Goal: Information Seeking & Learning: Learn about a topic

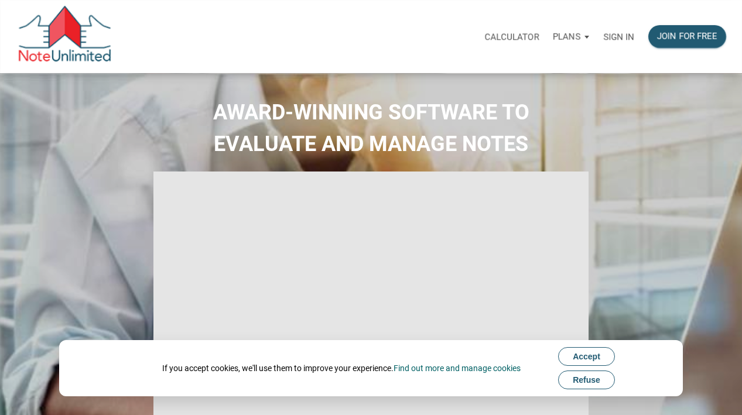
select select
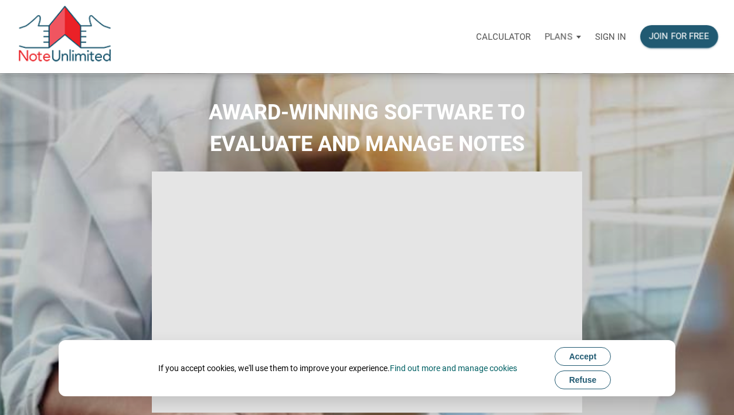
type input "Introduction to new features"
select select
click at [606, 35] on p "Sign in" at bounding box center [610, 37] width 31 height 11
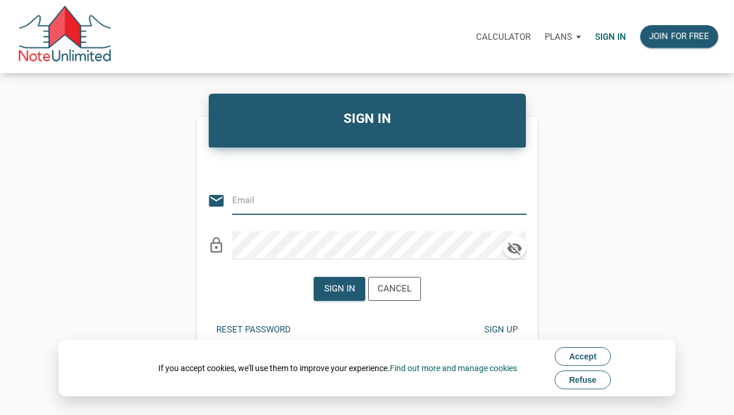
type input "[PERSON_NAME][EMAIL_ADDRESS][PERSON_NAME][DOMAIN_NAME]"
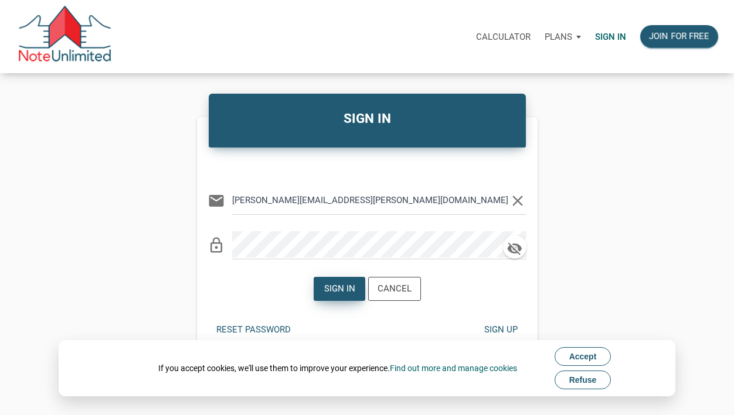
click at [333, 289] on div "Sign in" at bounding box center [338, 288] width 31 height 13
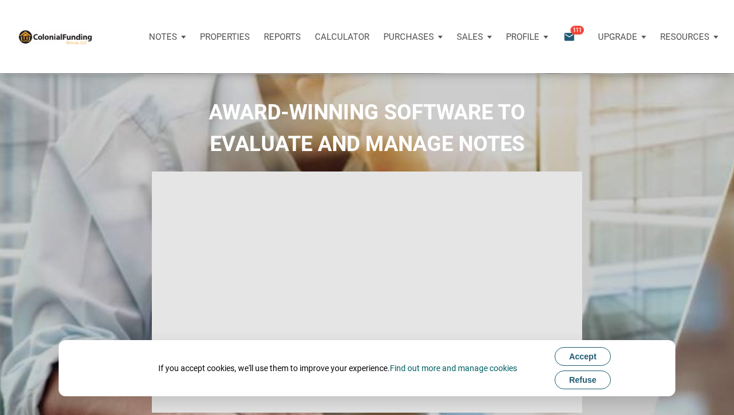
type input "Introduction to new features"
select select
click at [593, 379] on span "Refuse" at bounding box center [583, 380] width 28 height 9
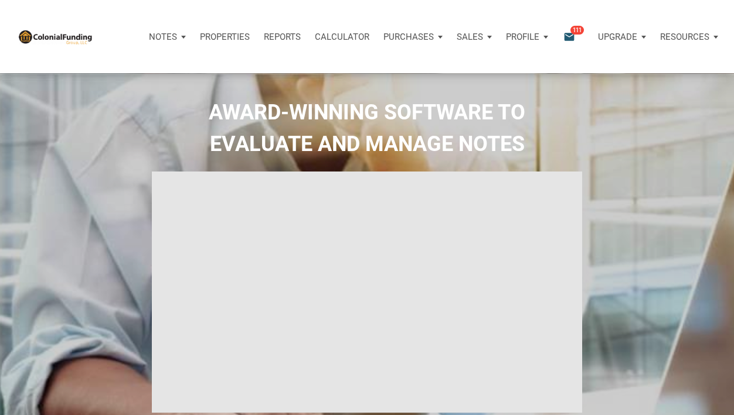
click at [177, 34] on p "Purchases" at bounding box center [163, 37] width 28 height 11
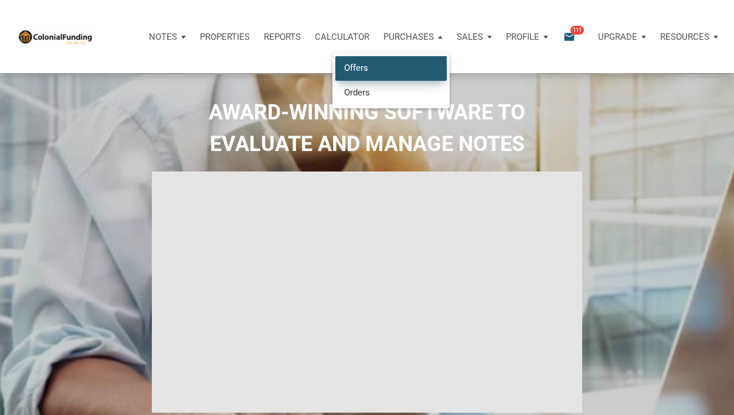
click at [363, 61] on link "Offers" at bounding box center [390, 68] width 111 height 24
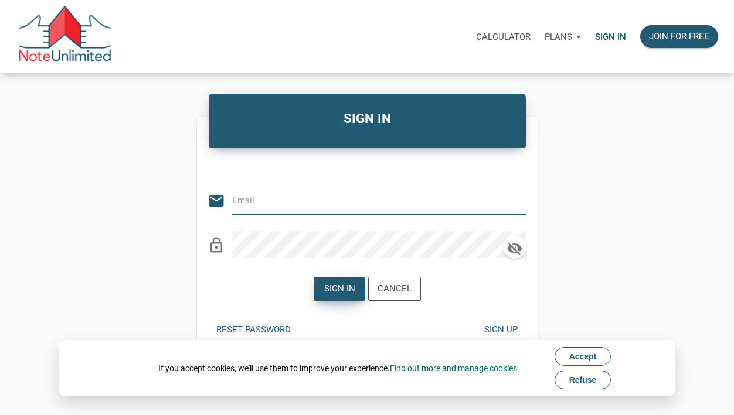
type input "karen.worthington@att.net"
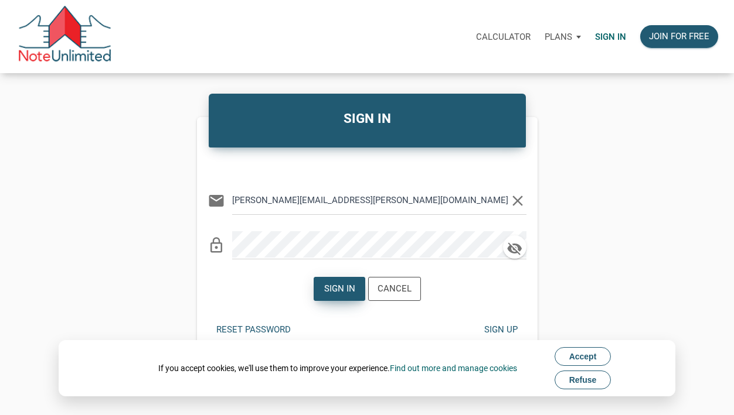
click at [338, 291] on div "Sign in" at bounding box center [338, 288] width 31 height 13
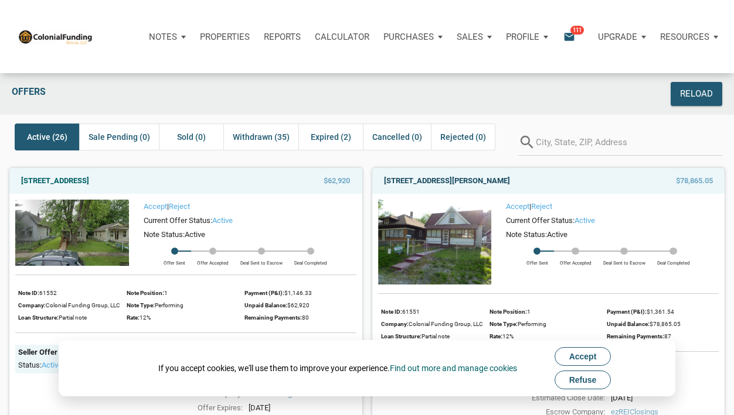
click at [486, 178] on link "[STREET_ADDRESS][PERSON_NAME]" at bounding box center [447, 181] width 126 height 14
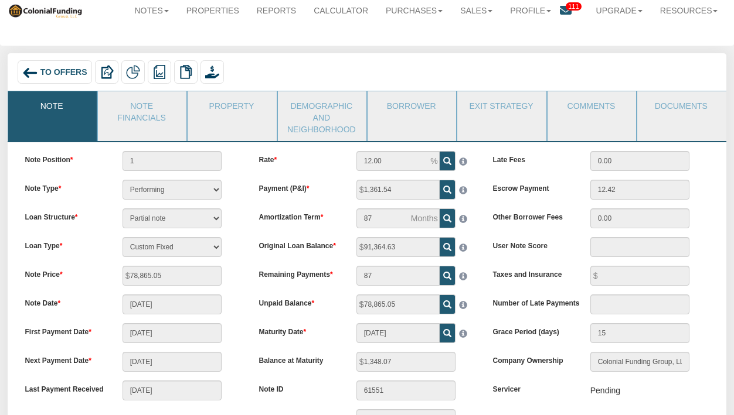
scroll to position [23, 0]
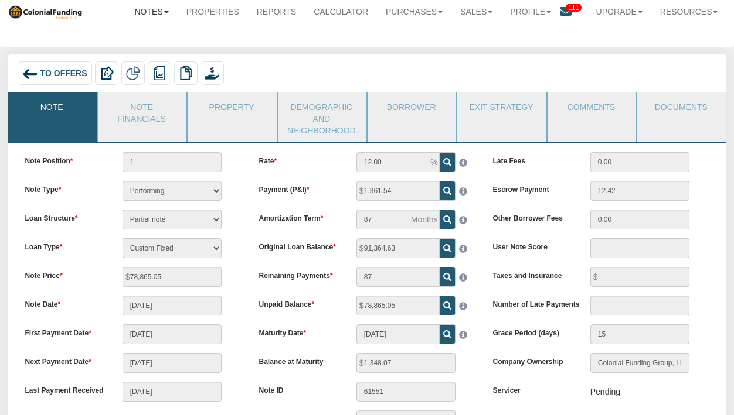
click at [158, 13] on link "Notes" at bounding box center [152, 12] width 52 height 26
click at [127, 32] on link "Dashboard" at bounding box center [130, 35] width 93 height 15
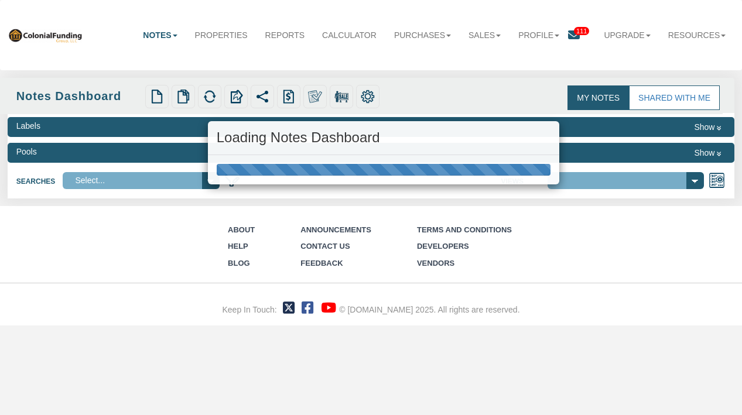
select select "316"
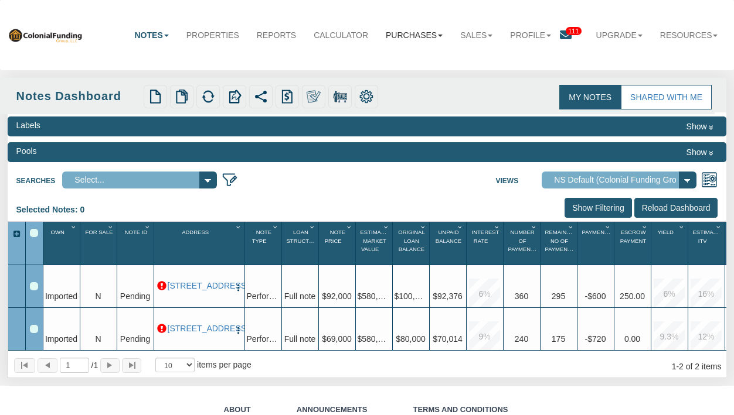
click at [411, 37] on link "Purchases" at bounding box center [414, 35] width 74 height 26
click at [380, 55] on link "Offers" at bounding box center [404, 59] width 93 height 15
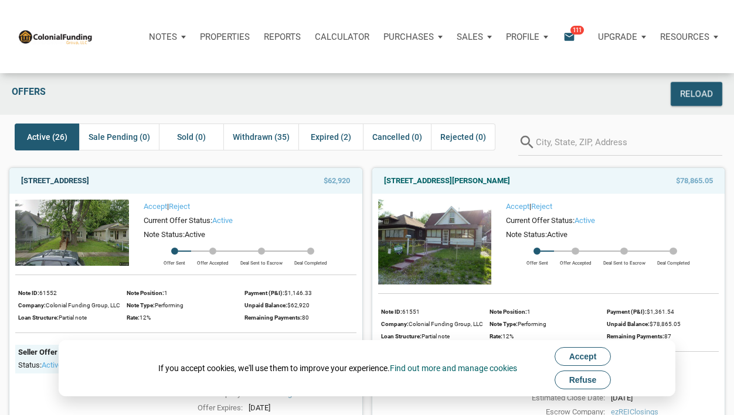
click at [89, 176] on link "2222 N Arsenal Ave, Indianapolis, IN, 46218" at bounding box center [55, 181] width 68 height 14
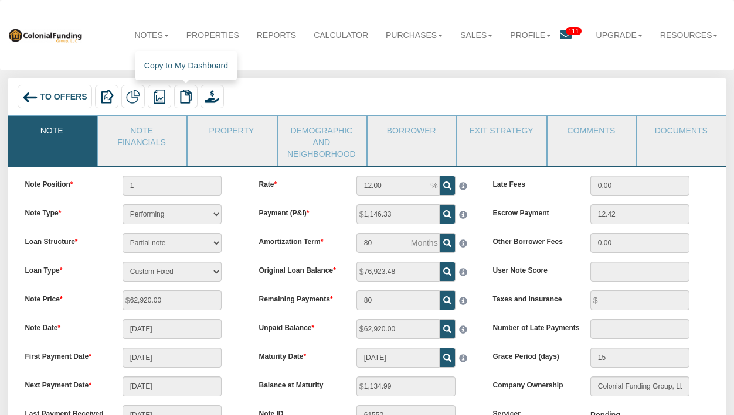
click at [187, 92] on img at bounding box center [186, 97] width 14 height 14
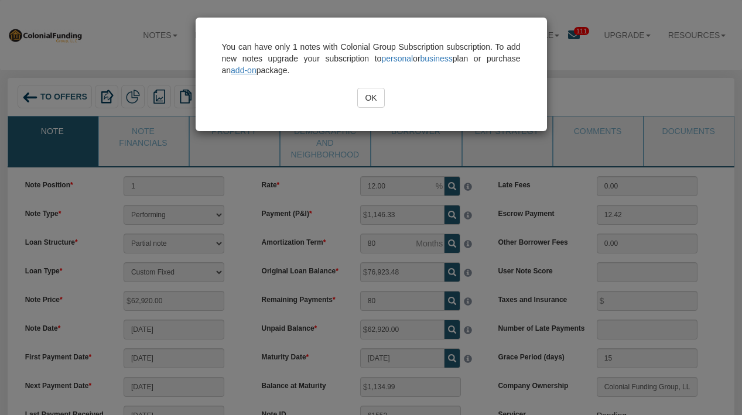
click at [370, 97] on input "OK" at bounding box center [370, 98] width 27 height 20
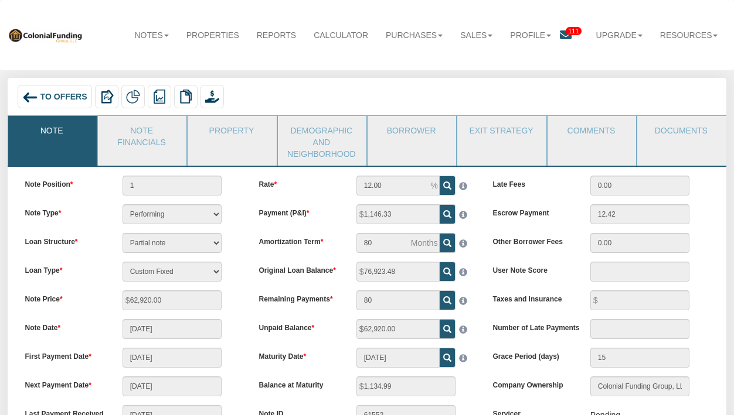
click at [59, 94] on span "To Offers" at bounding box center [63, 96] width 47 height 9
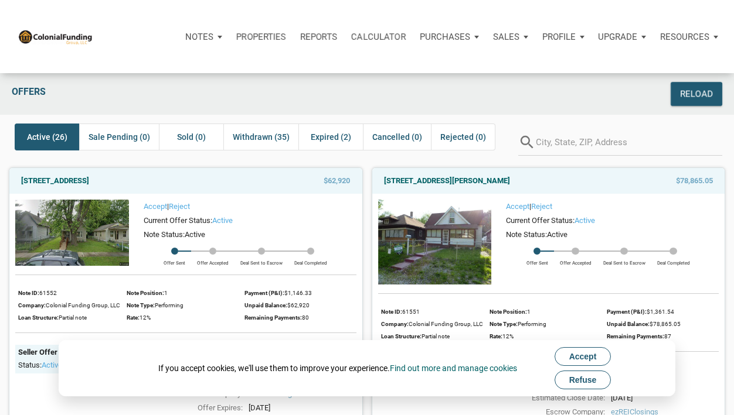
click at [592, 382] on span "Refuse" at bounding box center [583, 380] width 28 height 9
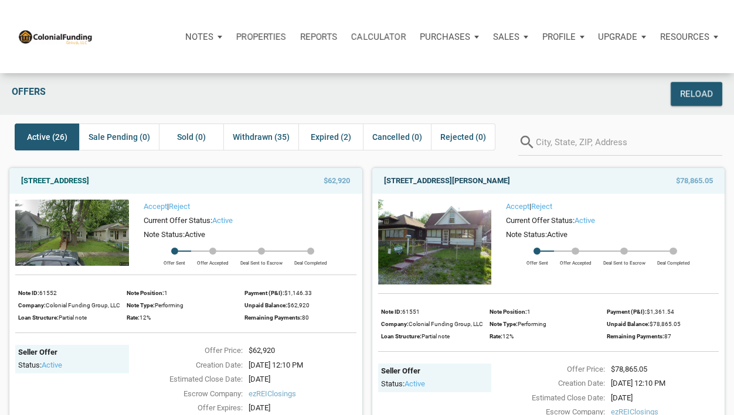
click at [472, 179] on link "[STREET_ADDRESS][PERSON_NAME]" at bounding box center [447, 181] width 126 height 14
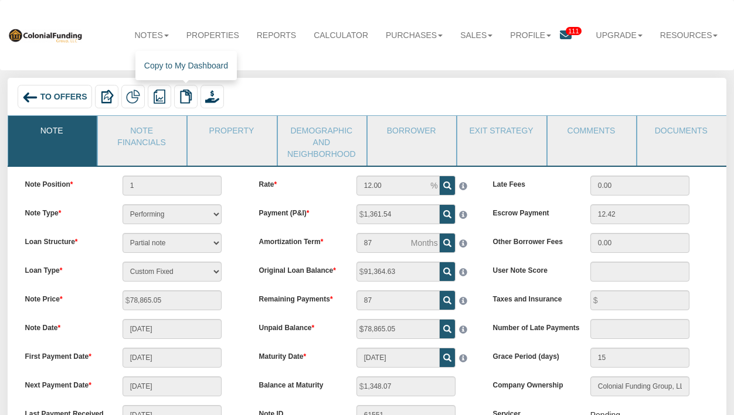
click at [185, 91] on img at bounding box center [186, 97] width 14 height 14
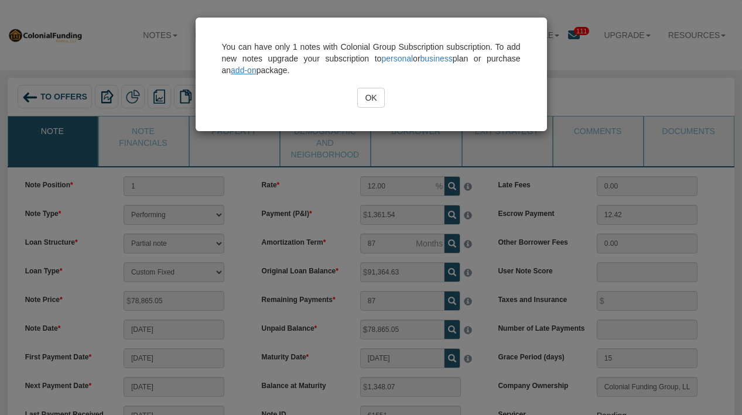
click at [368, 94] on input "OK" at bounding box center [370, 98] width 27 height 20
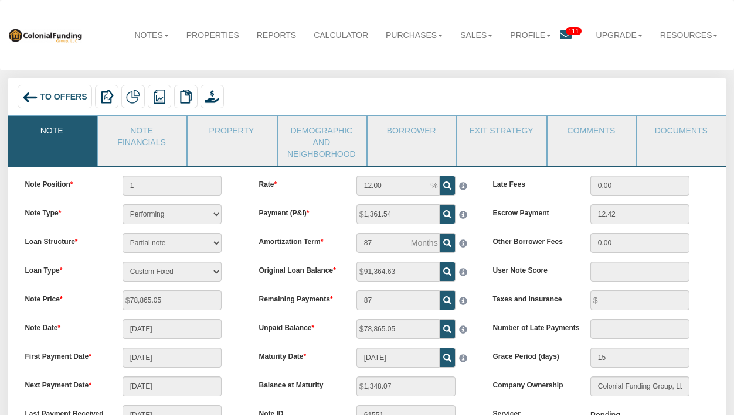
click at [54, 95] on span "To Offers" at bounding box center [63, 96] width 47 height 9
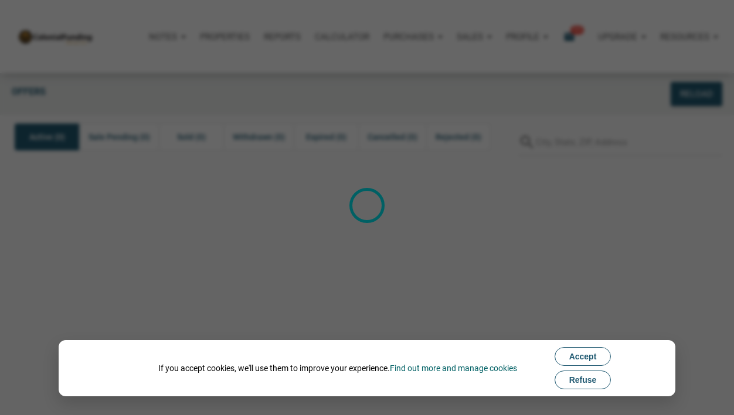
click at [581, 377] on span "Refuse" at bounding box center [583, 380] width 28 height 9
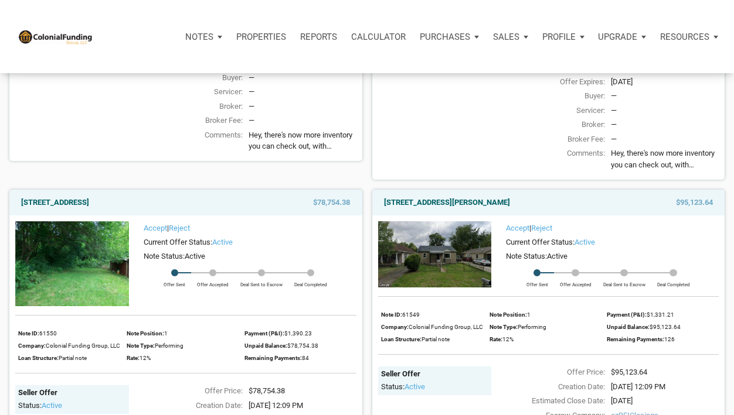
scroll to position [361, 0]
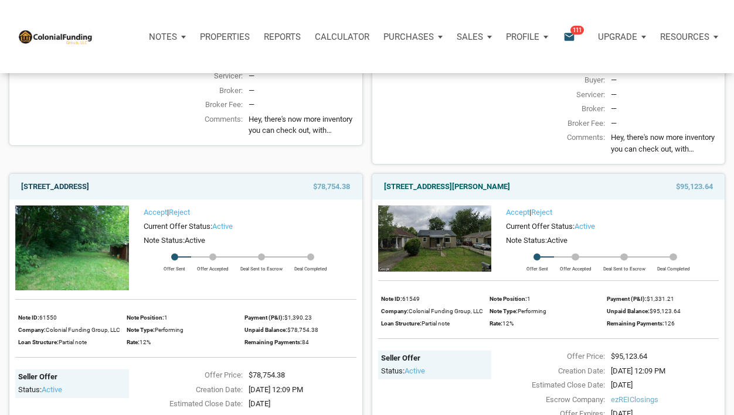
click at [89, 187] on link "[STREET_ADDRESS]" at bounding box center [55, 187] width 68 height 14
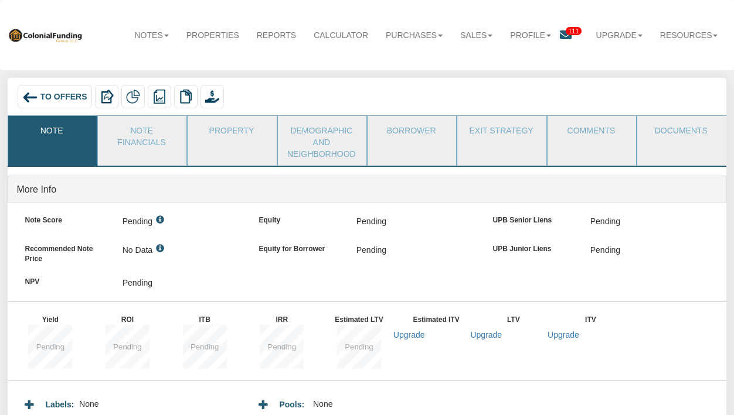
click at [186, 97] on img at bounding box center [186, 97] width 14 height 14
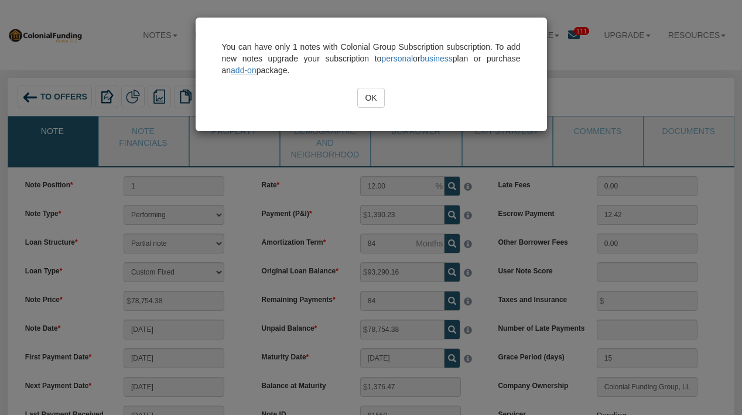
click at [371, 101] on input "OK" at bounding box center [370, 98] width 27 height 20
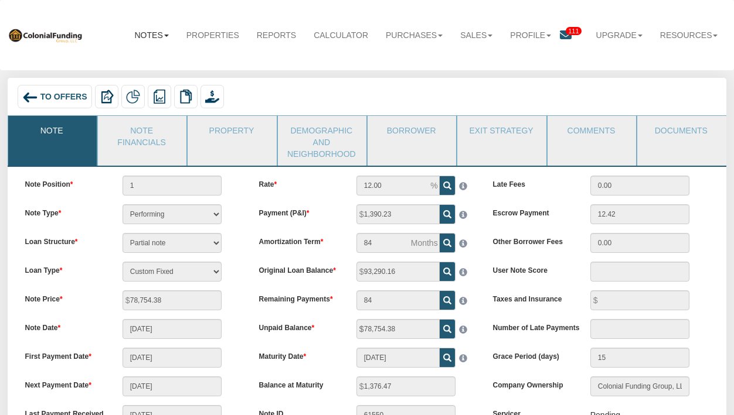
click at [150, 34] on link "Notes" at bounding box center [152, 35] width 52 height 26
click at [138, 55] on link "Dashboard" at bounding box center [130, 59] width 93 height 15
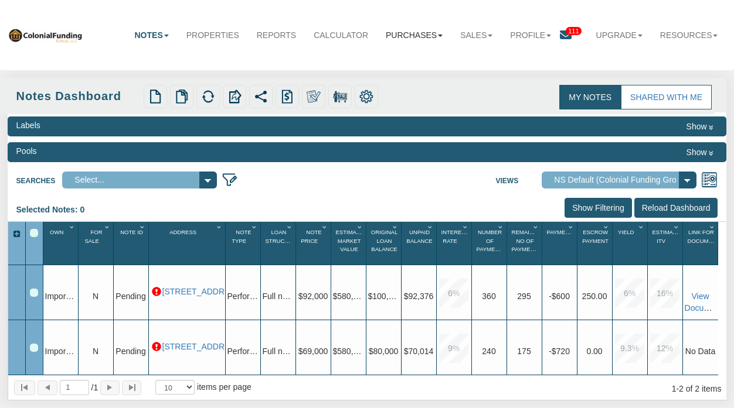
click at [410, 35] on link "Purchases" at bounding box center [414, 35] width 74 height 26
click at [382, 56] on link "Offers" at bounding box center [404, 59] width 93 height 15
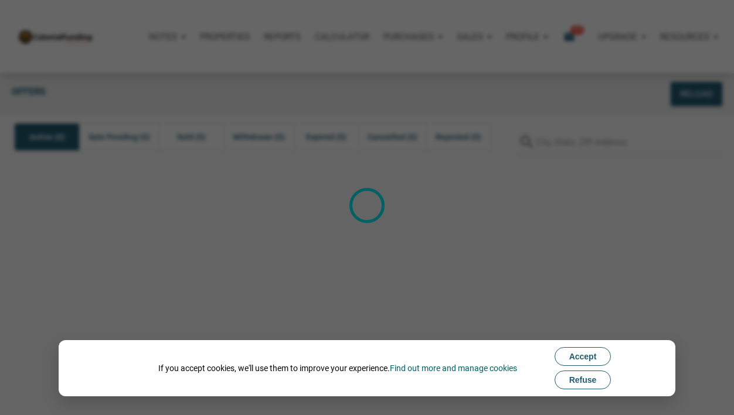
click at [584, 376] on span "Refuse" at bounding box center [583, 380] width 28 height 9
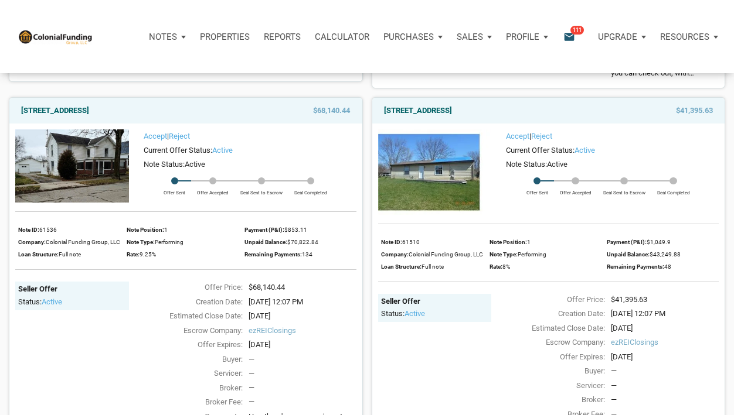
scroll to position [1174, 0]
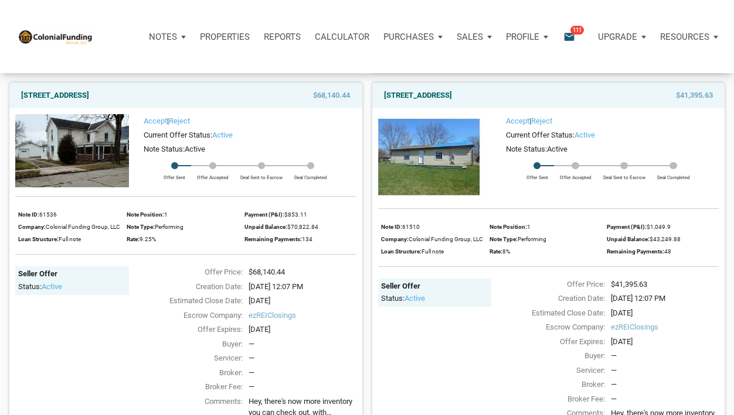
click at [506, 8] on div "Notes Dashboard Transactions Properties Reports Calculator Purchases Offers Ord…" at bounding box center [371, 36] width 725 height 73
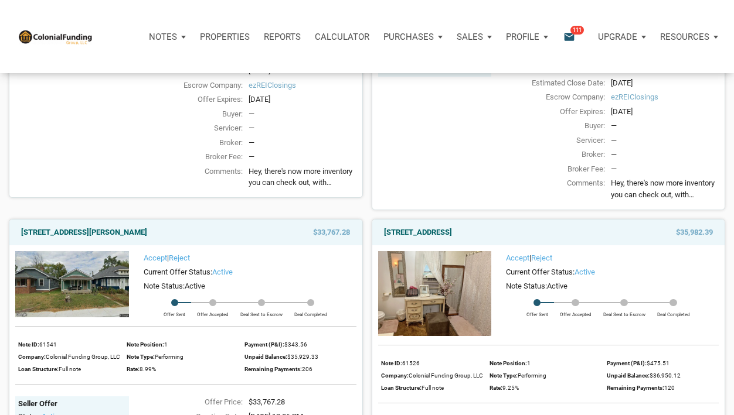
scroll to position [1458, 0]
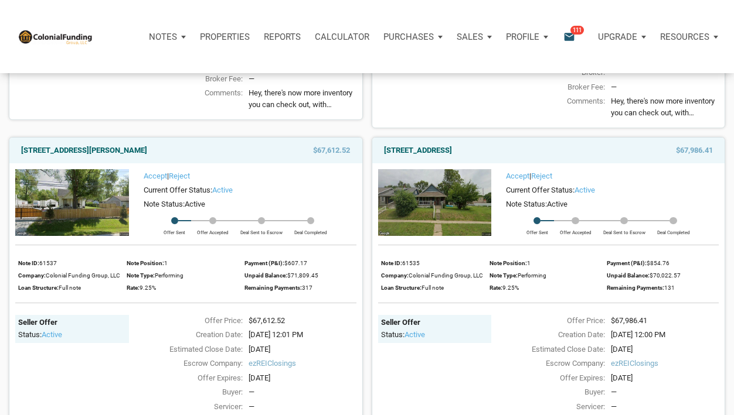
scroll to position [2977, 0]
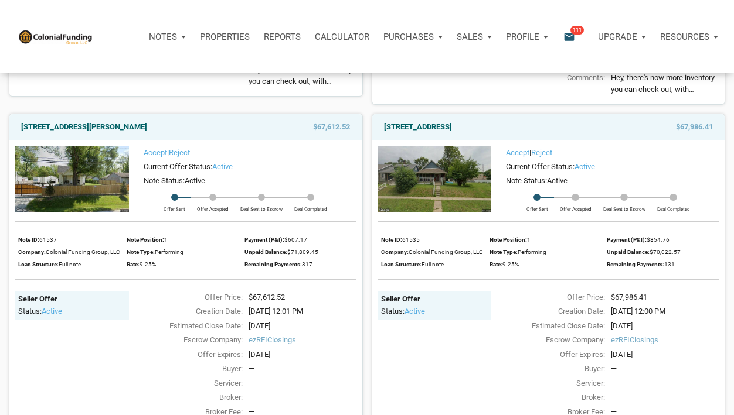
click at [121, 76] on div "Seller Offer Status: active" at bounding box center [72, 5] width 114 height 141
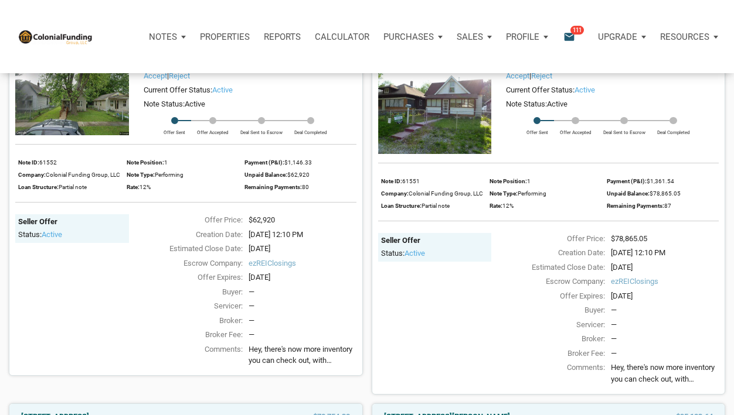
scroll to position [0, 0]
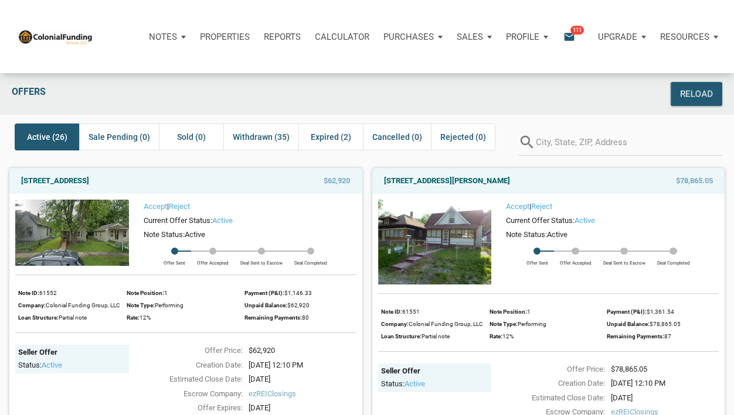
click at [193, 33] on div "Purchases" at bounding box center [167, 36] width 51 height 35
click at [238, 85] on div "Offers" at bounding box center [276, 94] width 541 height 24
drag, startPoint x: 194, startPoint y: 159, endPoint x: 176, endPoint y: 156, distance: 17.8
click at [176, 156] on div "Active (26) Sale Pending (0) Sold (0) Withdrawn (35) Expired (2) Cancelled (0) …" at bounding box center [260, 141] width 503 height 35
click at [327, 93] on div "Offers" at bounding box center [276, 94] width 541 height 24
